Goal: Information Seeking & Learning: Learn about a topic

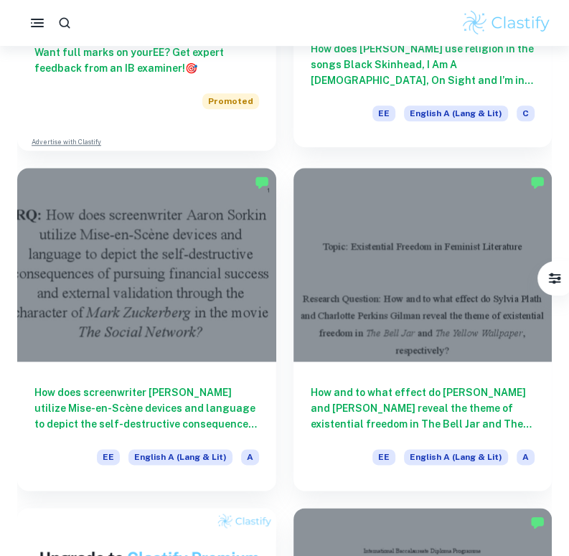
scroll to position [674, 0]
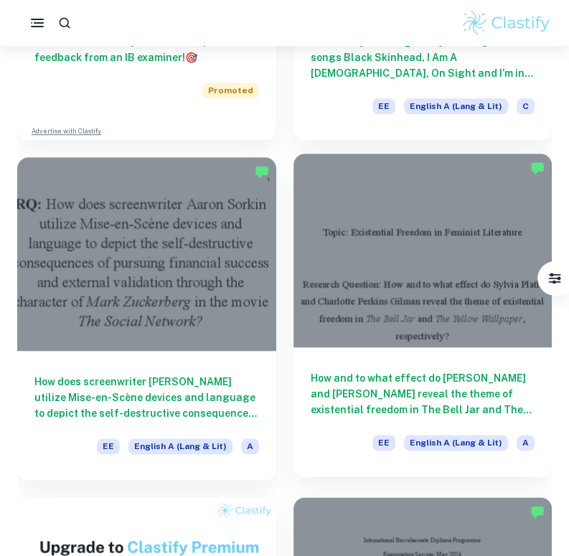
click at [398, 338] on div at bounding box center [422, 250] width 259 height 194
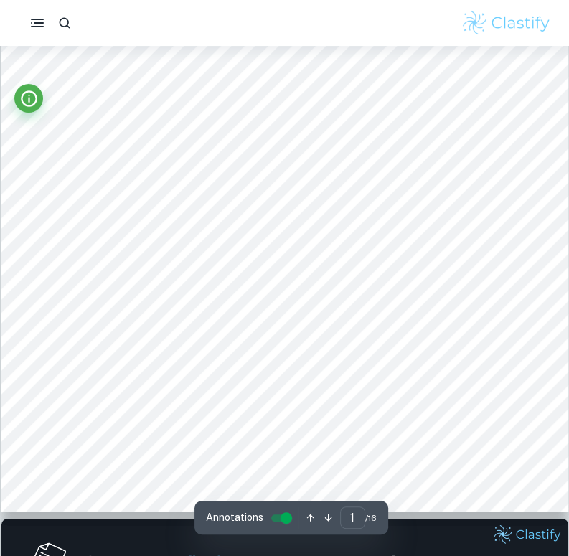
scroll to position [291, 0]
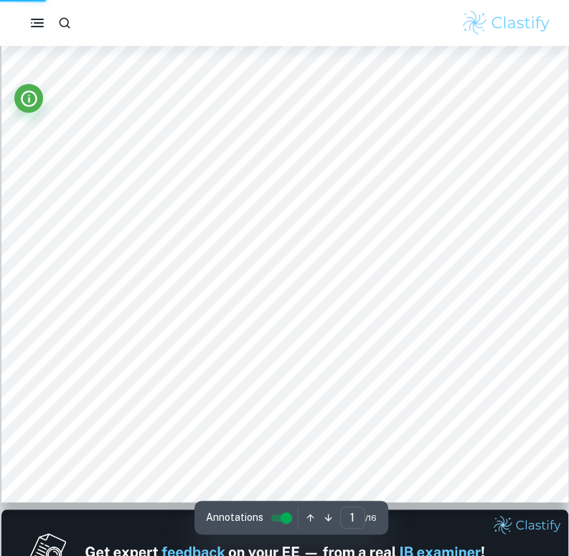
type input "2"
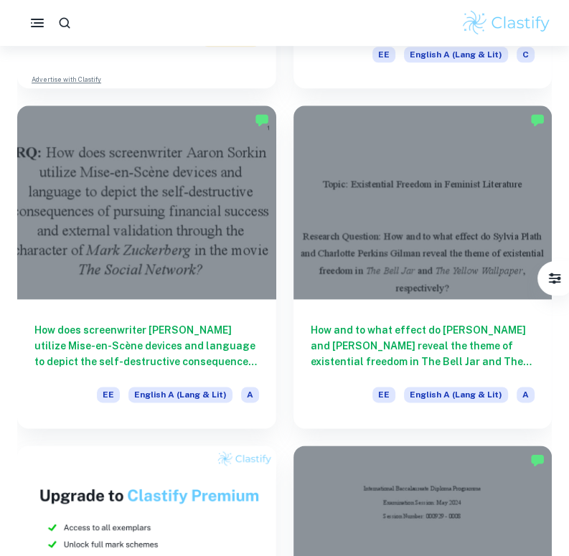
scroll to position [743, 0]
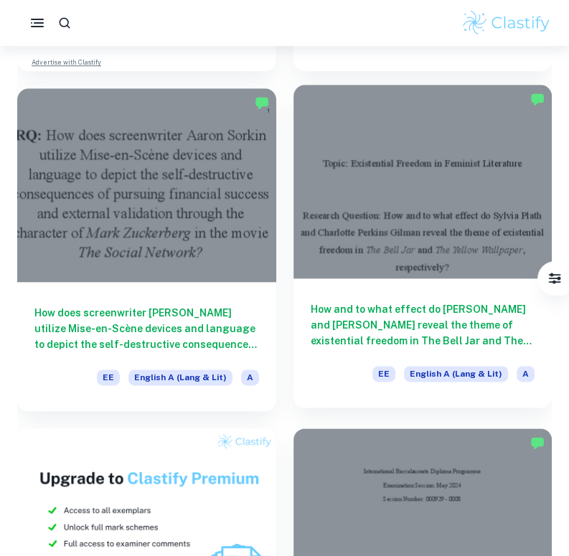
click at [430, 213] on div at bounding box center [422, 182] width 259 height 194
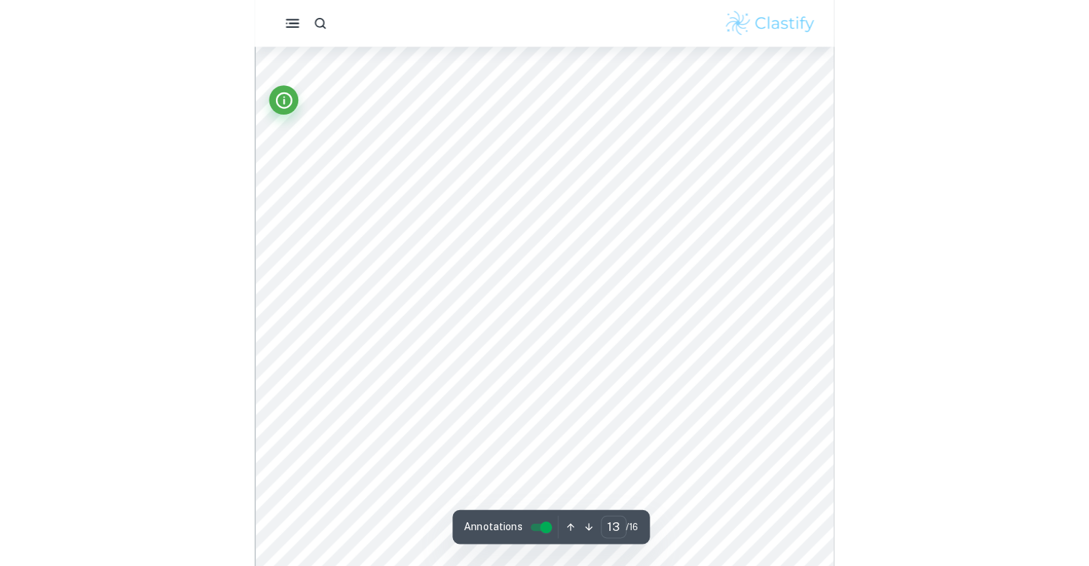
scroll to position [9237, 0]
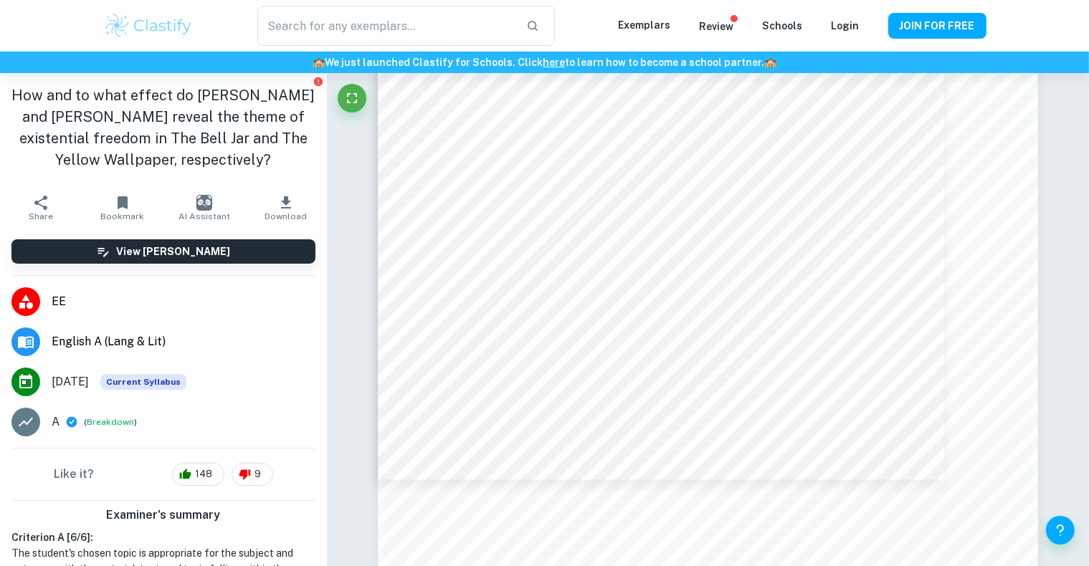
type input "11"
